Goal: Task Accomplishment & Management: Use online tool/utility

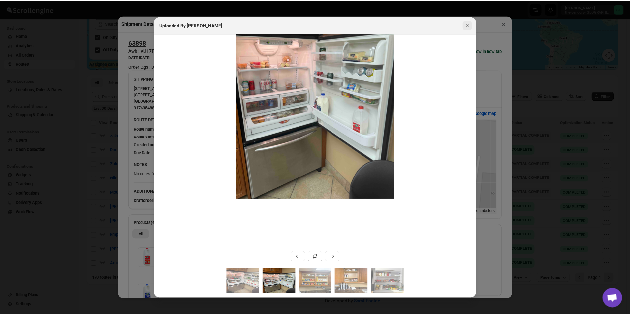
scroll to position [180, 0]
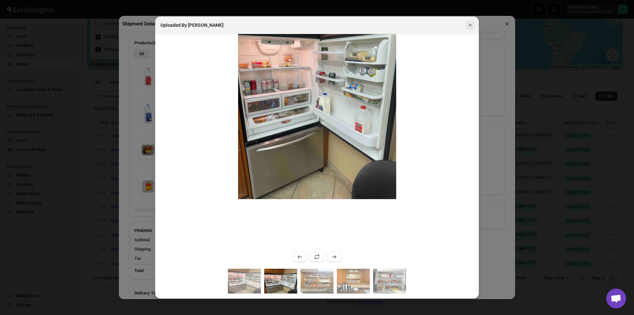
click at [471, 25] on icon "Close" at bounding box center [470, 25] width 7 height 7
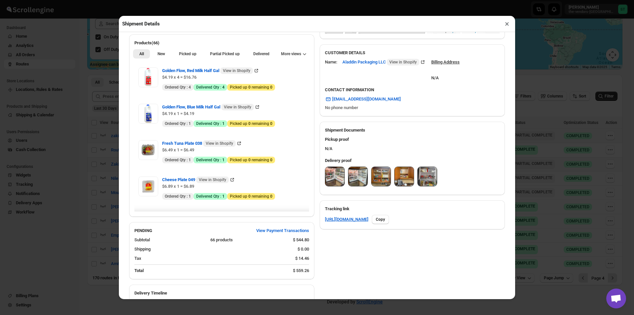
click at [506, 26] on button "×" at bounding box center [507, 23] width 10 height 9
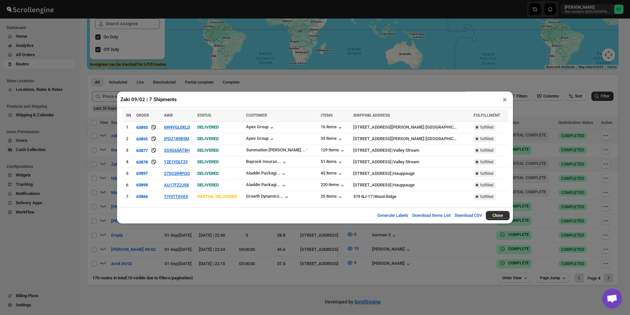
click at [504, 101] on button "×" at bounding box center [505, 99] width 10 height 9
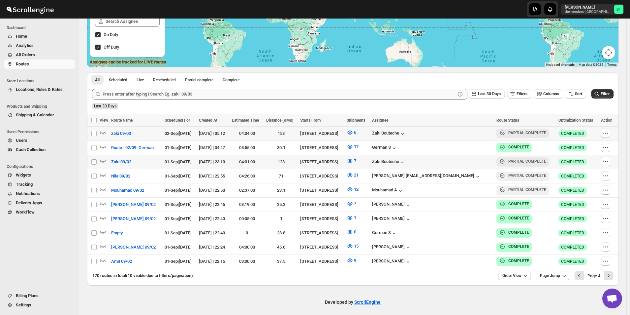
scroll to position [123, 0]
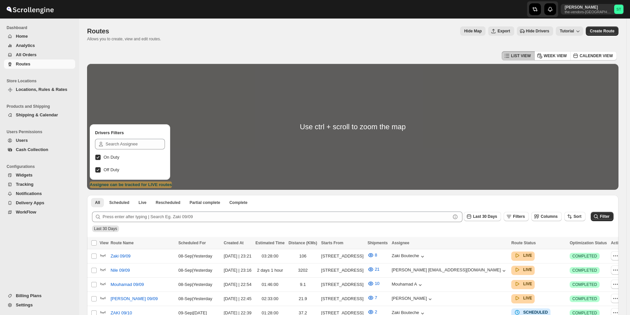
scroll to position [165, 0]
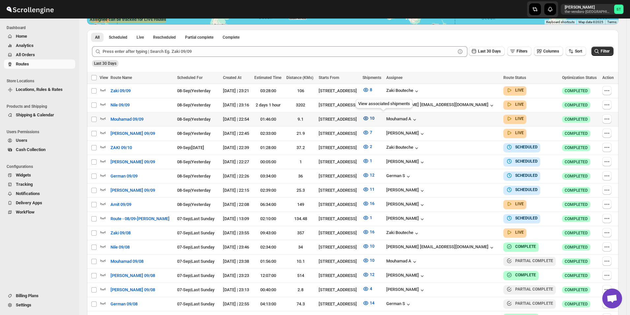
click at [369, 116] on icon "button" at bounding box center [366, 118] width 7 height 7
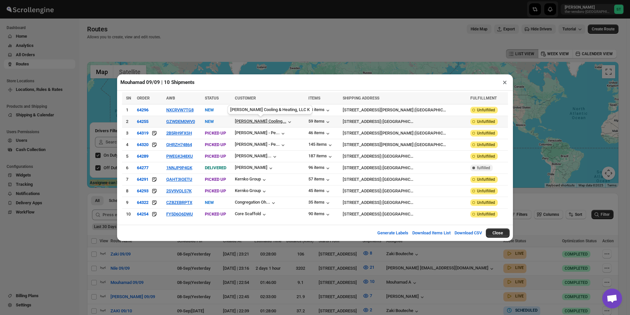
scroll to position [0, 0]
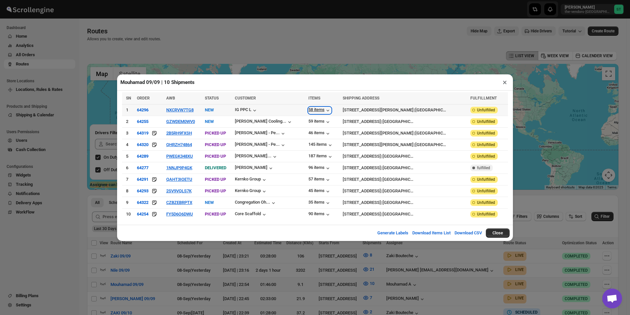
click at [314, 110] on div "58 items" at bounding box center [320, 110] width 23 height 7
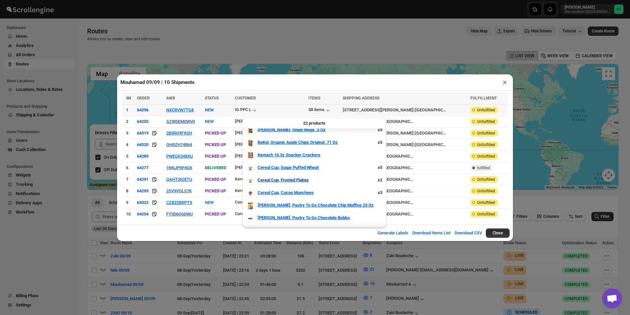
scroll to position [132, 0]
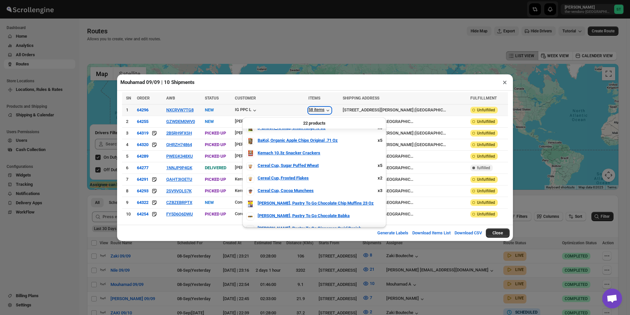
click at [325, 111] on icon "button" at bounding box center [328, 110] width 7 height 7
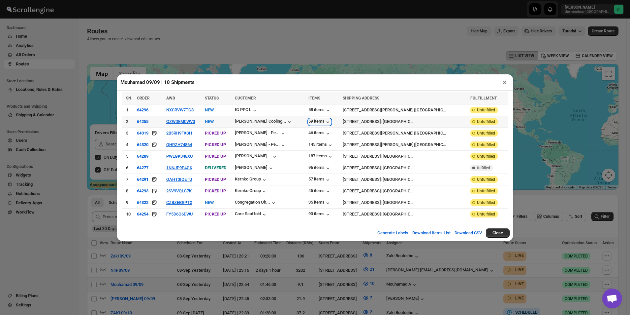
click at [309, 125] on div "59 items" at bounding box center [320, 121] width 23 height 7
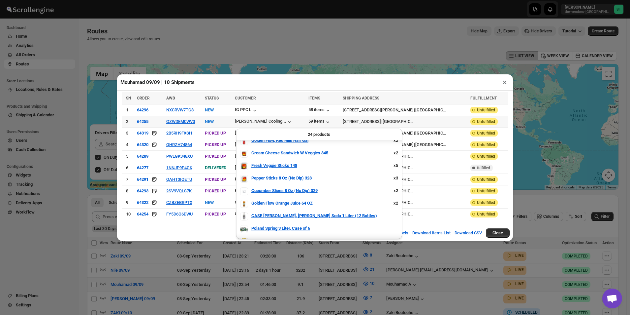
scroll to position [66, 0]
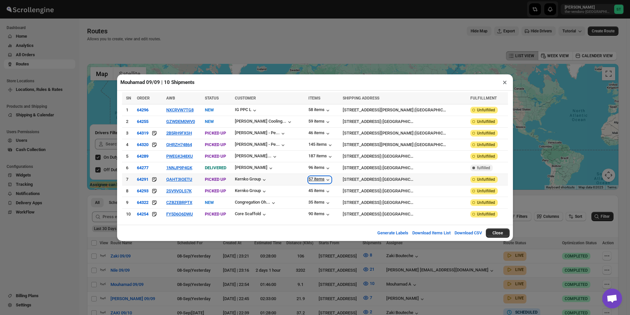
click at [315, 177] on div "57 items" at bounding box center [320, 179] width 23 height 7
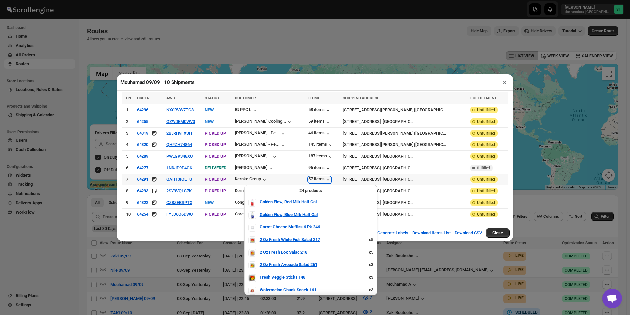
click at [315, 177] on div "57 items" at bounding box center [320, 179] width 23 height 7
